Goal: Task Accomplishment & Management: Manage account settings

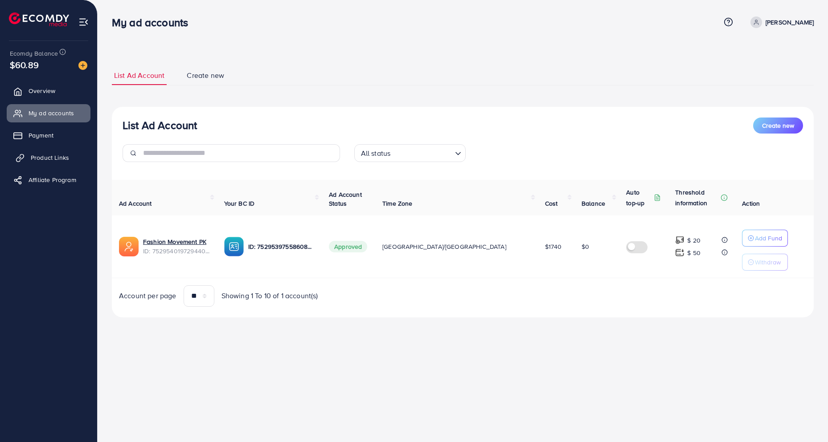
click at [44, 159] on span "Product Links" at bounding box center [50, 157] width 38 height 9
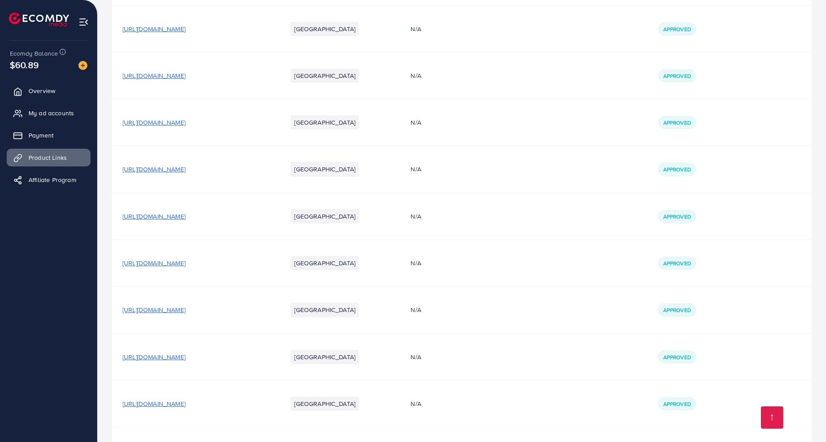
scroll to position [696, 0]
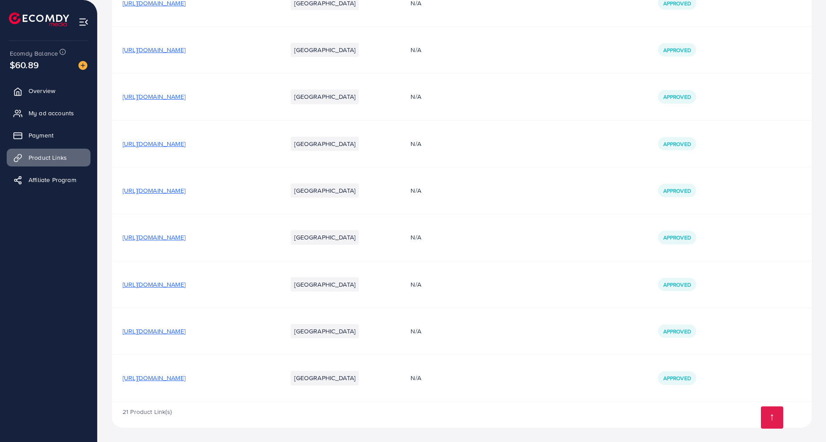
click at [168, 376] on span "[URL][DOMAIN_NAME]" at bounding box center [154, 378] width 63 height 9
click at [234, 290] on td "[URL][DOMAIN_NAME]" at bounding box center [194, 284] width 164 height 47
click at [185, 284] on span "[URL][DOMAIN_NAME]" at bounding box center [154, 284] width 63 height 9
click at [185, 237] on span "[URL][DOMAIN_NAME]" at bounding box center [154, 237] width 63 height 9
click at [37, 107] on link "My ad accounts" at bounding box center [49, 113] width 84 height 18
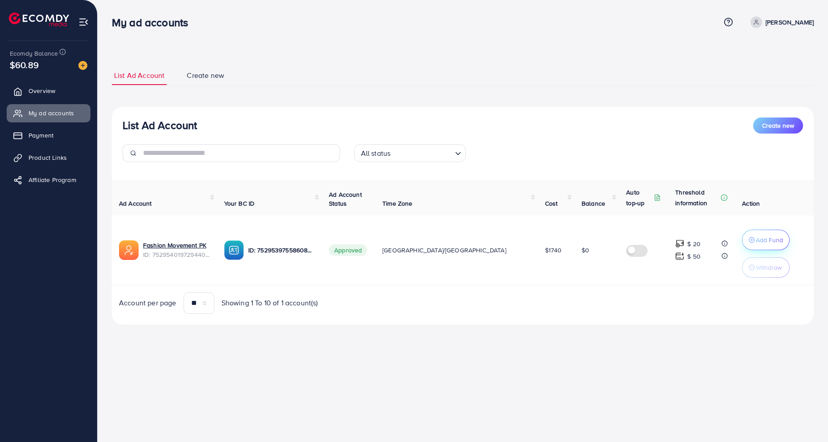
click at [744, 245] on button "Add Fund" at bounding box center [766, 240] width 48 height 20
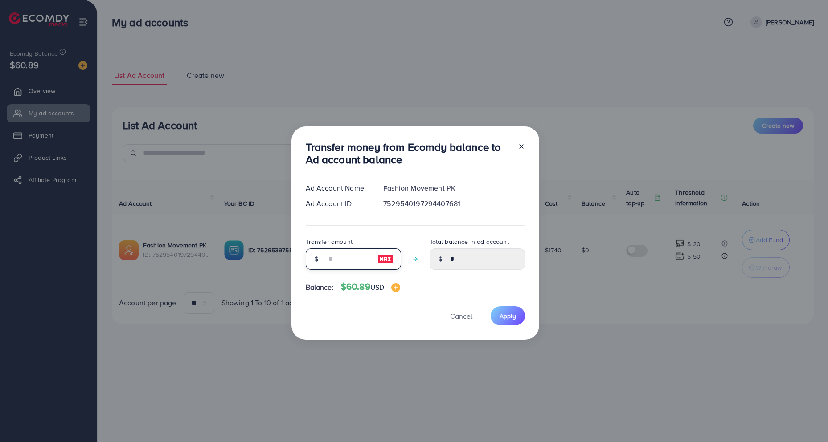
click at [357, 260] on input "number" at bounding box center [348, 259] width 45 height 21
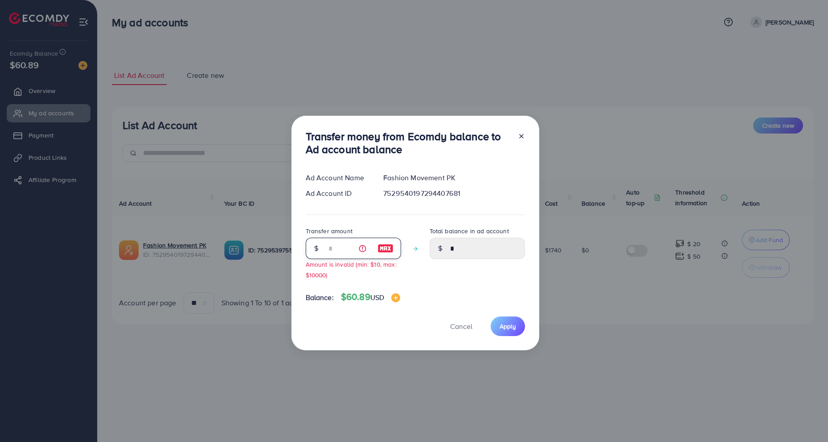
type input "**"
type input "*****"
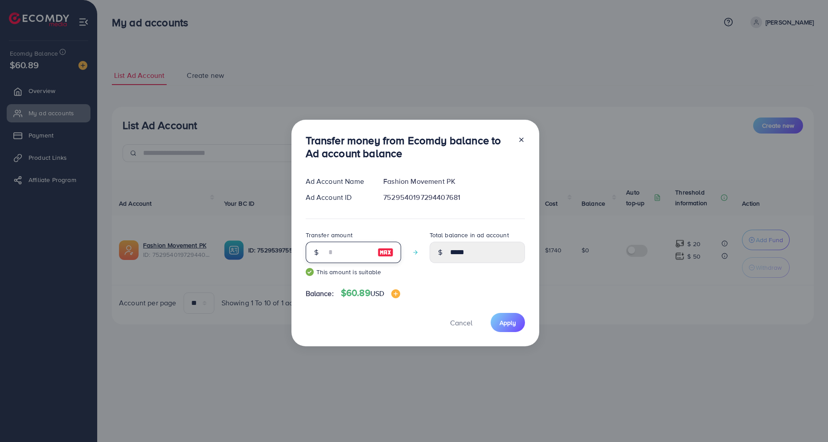
type input "**"
click at [498, 316] on button "Apply" at bounding box center [508, 322] width 34 height 19
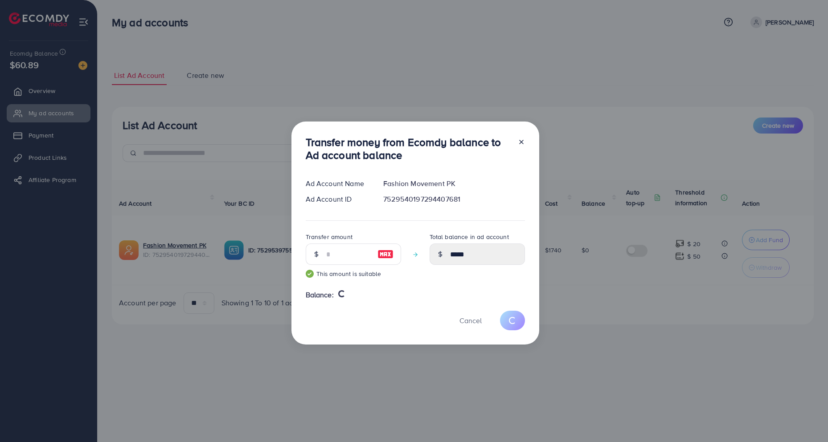
type input "*"
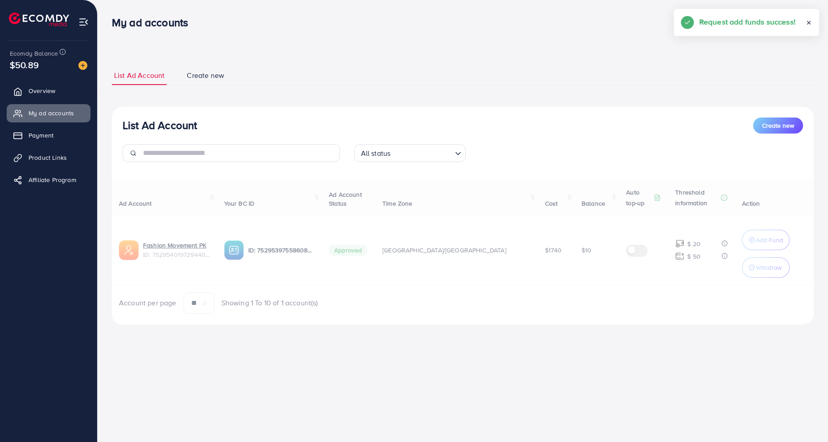
click at [745, 269] on div "Ad Account Your BC ID Ad Account Status Time Zone Cost Balance Auto top-up Thre…" at bounding box center [463, 247] width 702 height 134
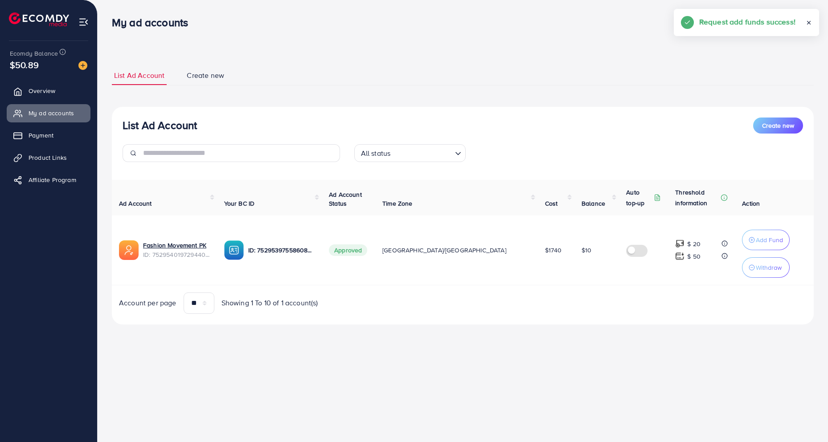
click at [756, 269] on p "Withdraw" at bounding box center [769, 267] width 26 height 11
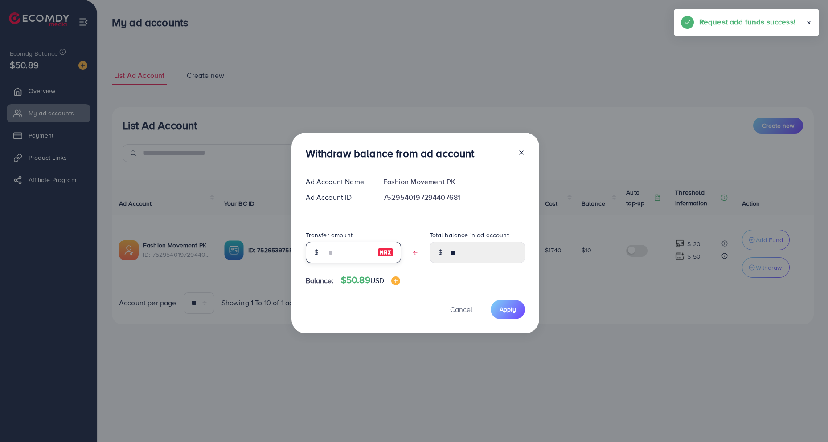
click at [344, 254] on input "text" at bounding box center [348, 252] width 45 height 21
type input "*"
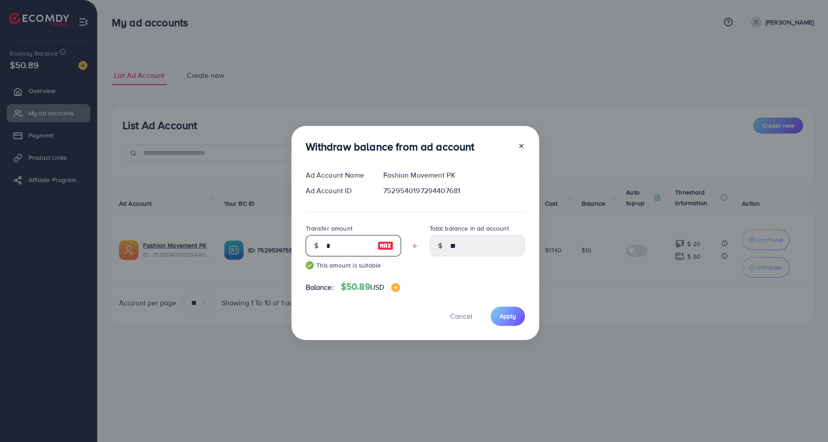
type input "****"
type input "*"
click at [515, 319] on button "Apply" at bounding box center [508, 316] width 34 height 19
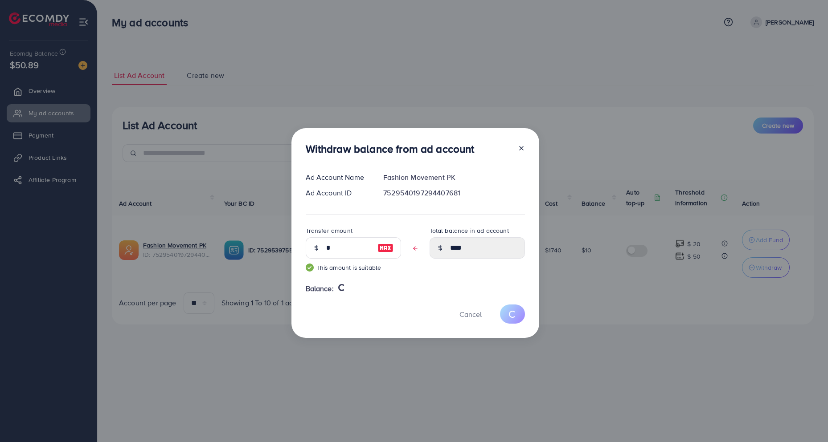
click at [309, 100] on div "Withdraw balance from ad account Ad Account Name Fashion Movement PK Ad Account…" at bounding box center [414, 221] width 828 height 442
